Goal: Task Accomplishment & Management: Use online tool/utility

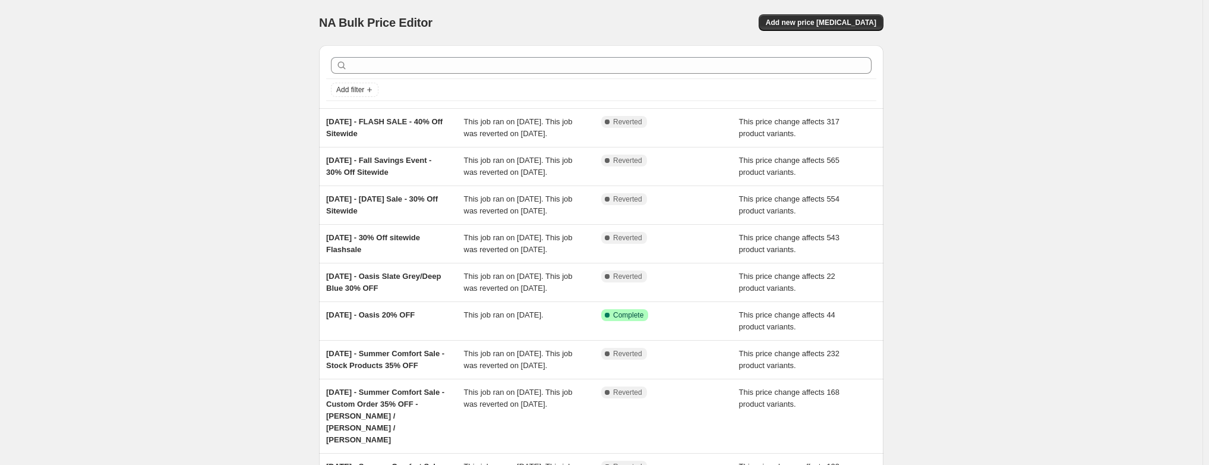
click at [386, 121] on span "[DATE] - FLASH SALE - 40% Off Sitewide" at bounding box center [384, 127] width 116 height 21
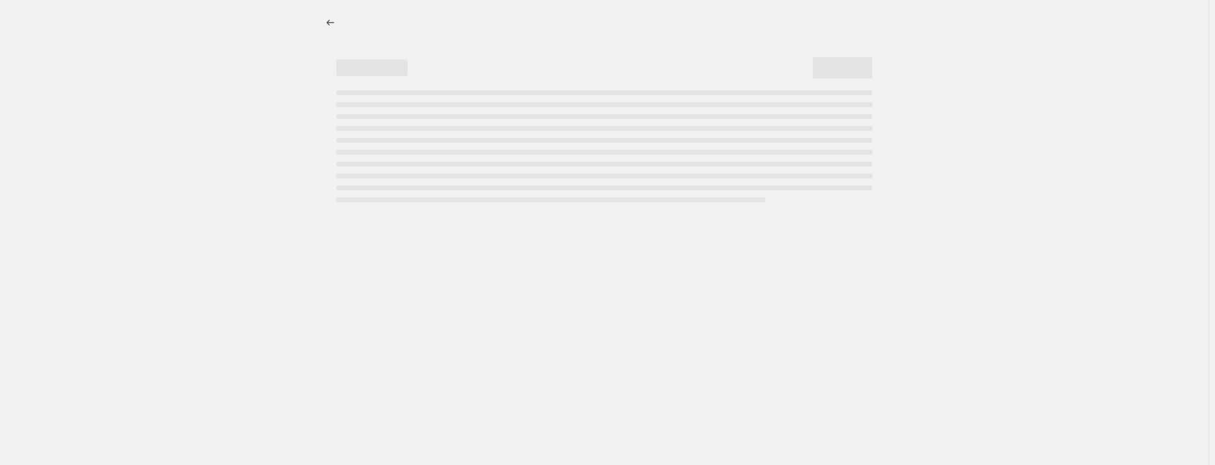
select select "pcap"
select select "no_change"
select select "collection"
select select "not_equal"
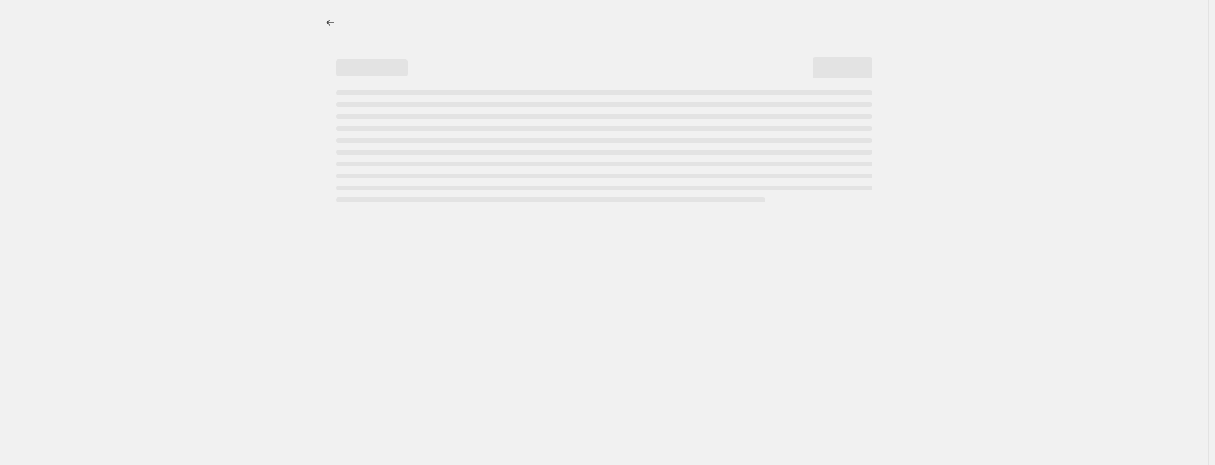
select select "product_status"
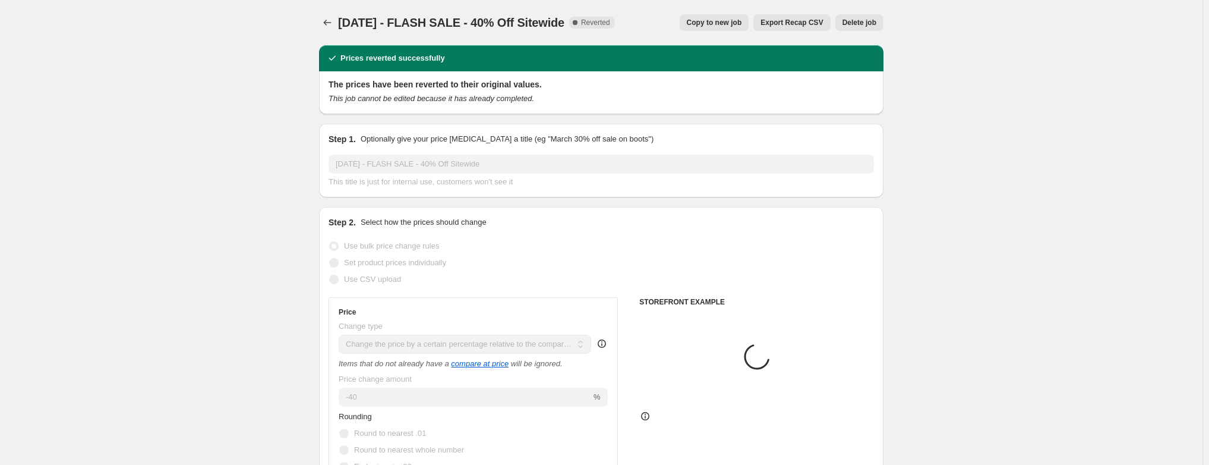
click at [729, 21] on span "Copy to new job" at bounding box center [714, 23] width 55 height 10
select select "pcap"
select select "no_change"
select select "collection"
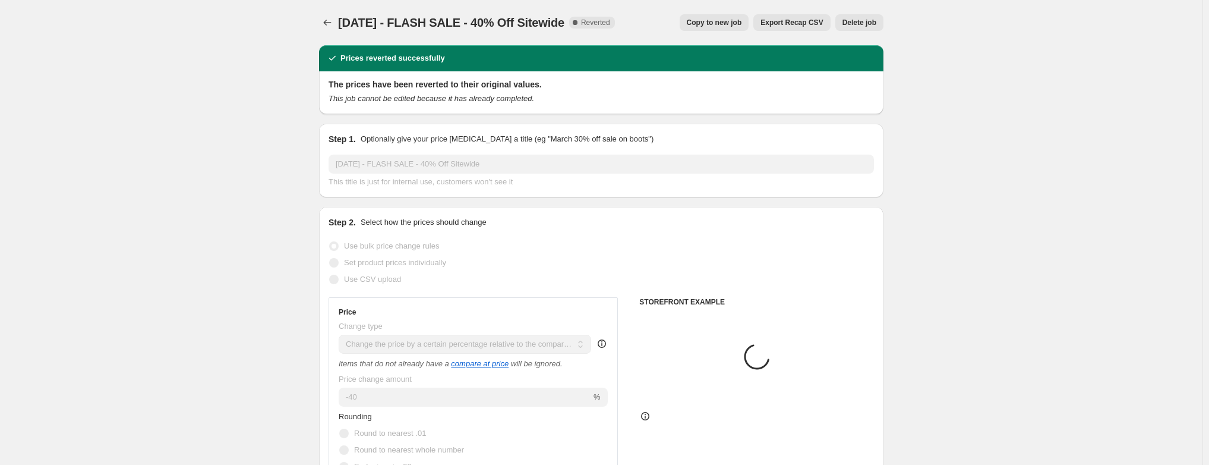
select select "not_equal"
select select "product_status"
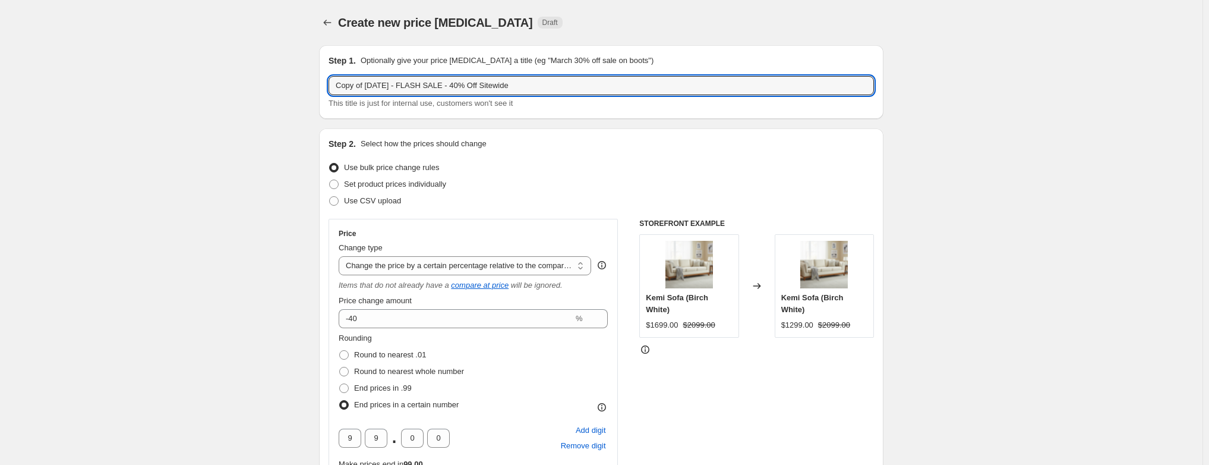
drag, startPoint x: 368, startPoint y: 86, endPoint x: 273, endPoint y: 84, distance: 95.6
click at [372, 86] on input "[DATE] - FLASH SALE - 40% Off Sitewide" at bounding box center [600, 85] width 545 height 19
drag, startPoint x: 406, startPoint y: 85, endPoint x: 382, endPoint y: 84, distance: 23.8
click at [382, 84] on input "[DATE] - FLASH SALE - 40% Off Sitewide" at bounding box center [600, 85] width 545 height 19
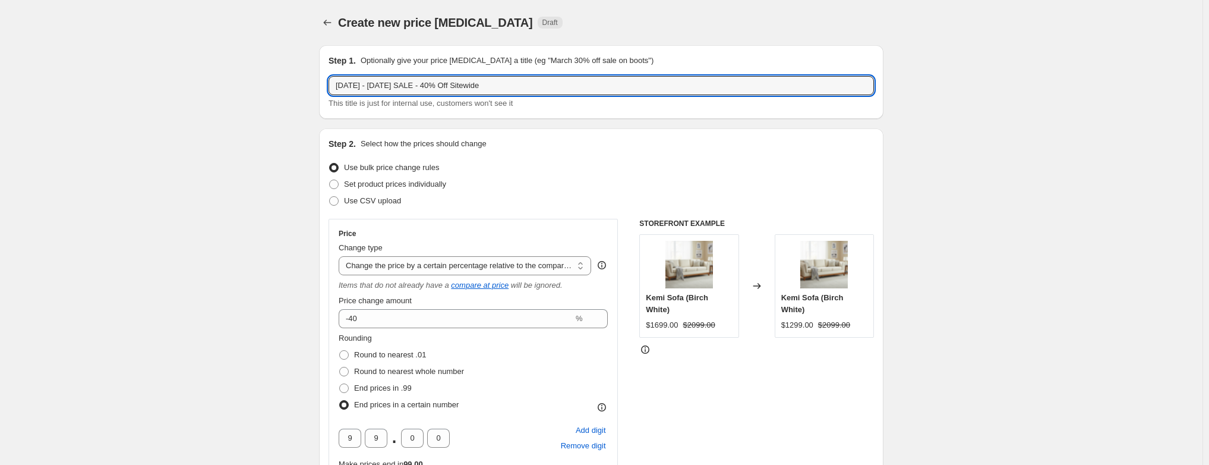
type input "[DATE] - [DATE] SALE - 40% Off Sitewide"
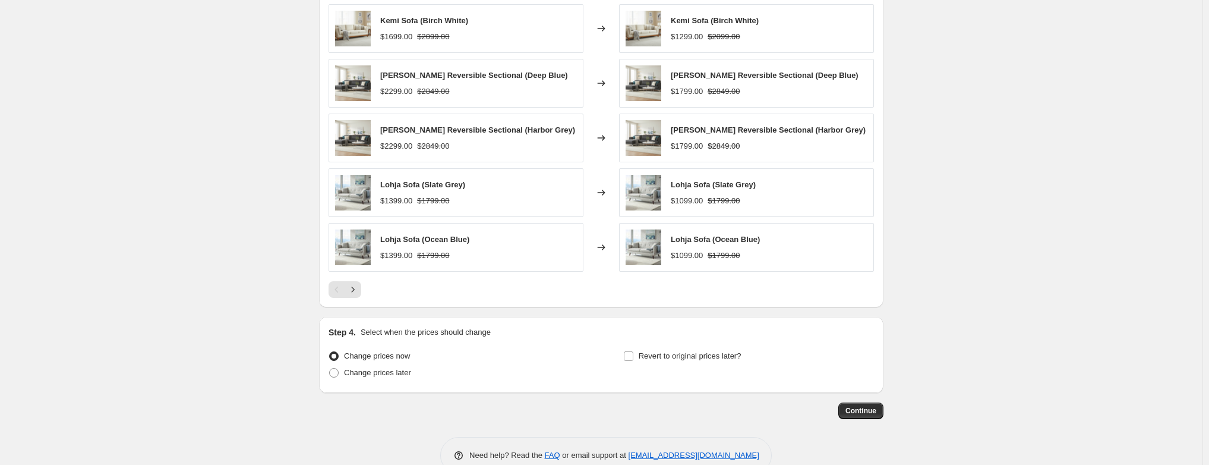
scroll to position [994, 0]
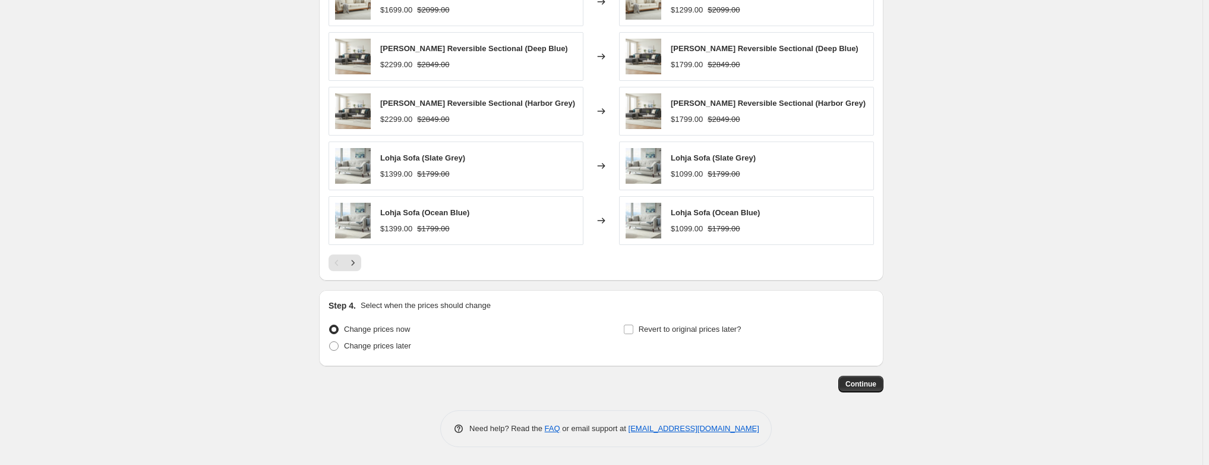
click at [385, 345] on span "Change prices later" at bounding box center [377, 345] width 67 height 9
click at [330, 342] on input "Change prices later" at bounding box center [329, 341] width 1 height 1
radio input "true"
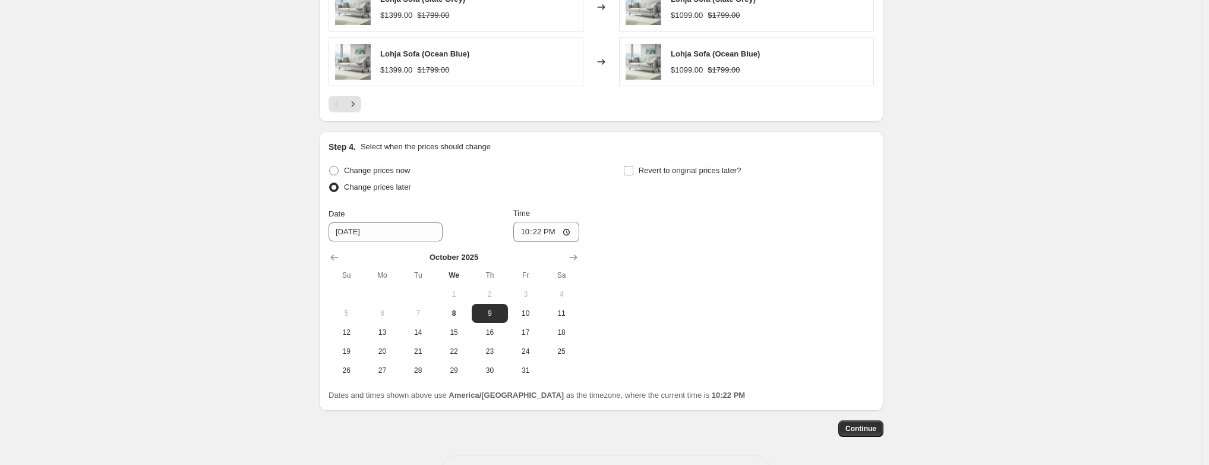
scroll to position [1197, 0]
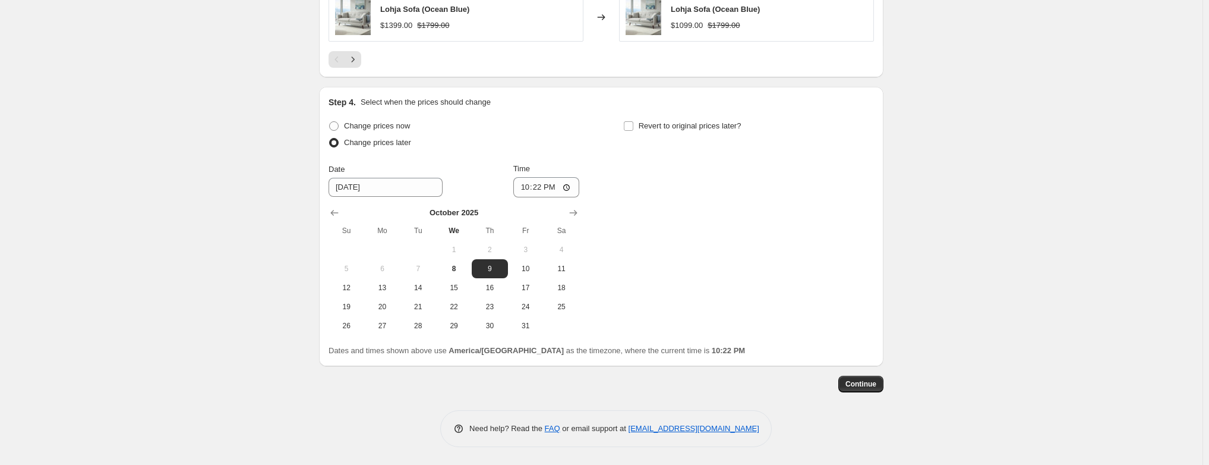
click at [534, 269] on span "10" at bounding box center [526, 269] width 26 height 10
type input "[DATE]"
click at [567, 188] on input "22:22" at bounding box center [546, 187] width 67 height 20
type input "00:00"
click at [747, 229] on div "Change prices now Change prices later Date [DATE] Time 00:00 [DATE] Su Mo Tu We…" at bounding box center [600, 226] width 545 height 217
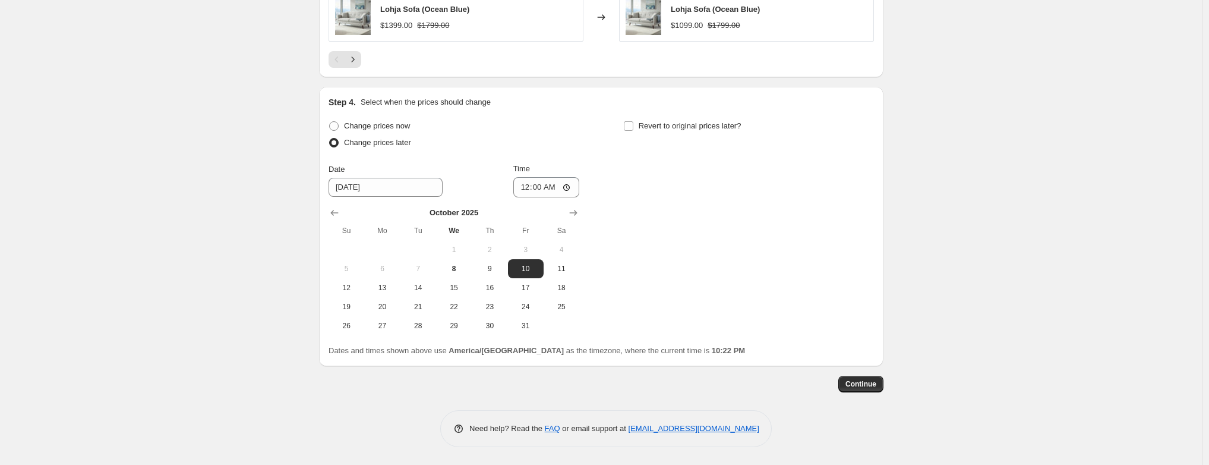
click at [498, 267] on span "9" at bounding box center [489, 269] width 26 height 10
type input "[DATE]"
click at [868, 385] on span "Continue" at bounding box center [860, 384] width 31 height 10
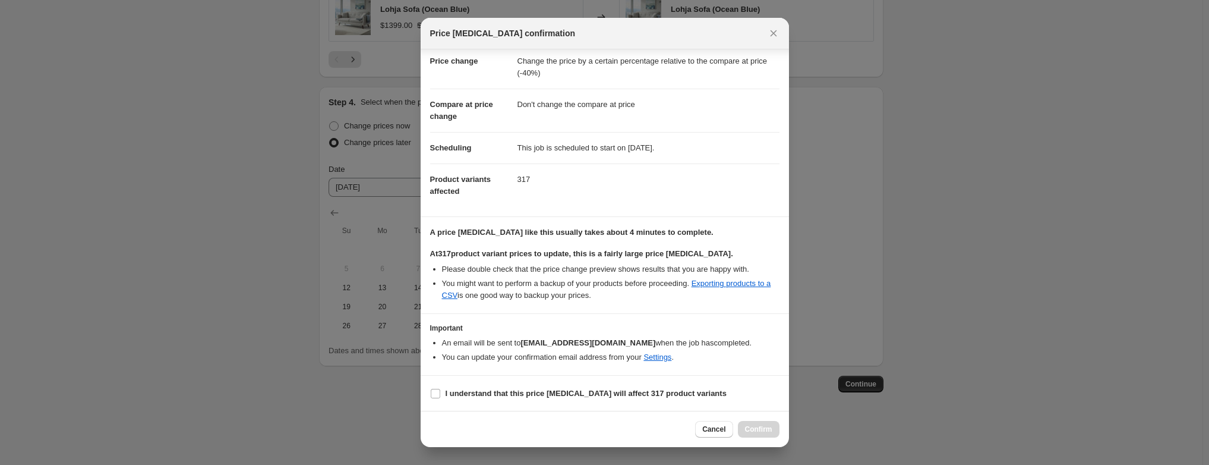
scroll to position [26, 0]
click at [450, 391] on b "I understand that this price [MEDICAL_DATA] will affect 317 product variants" at bounding box center [586, 392] width 281 height 9
click at [440, 391] on input "I understand that this price [MEDICAL_DATA] will affect 317 product variants" at bounding box center [436, 393] width 10 height 10
checkbox input "true"
click at [755, 427] on span "Confirm" at bounding box center [758, 429] width 27 height 10
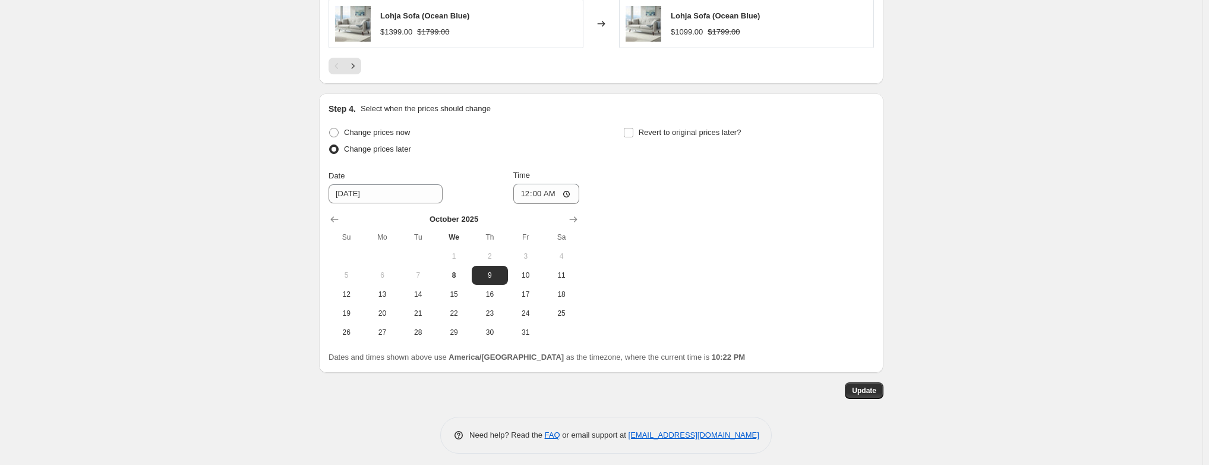
scroll to position [1269, 0]
